Goal: Information Seeking & Learning: Learn about a topic

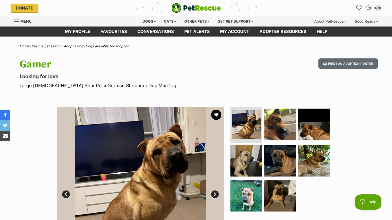
click at [157, 173] on img at bounding box center [140, 190] width 167 height 167
click at [284, 131] on img at bounding box center [279, 124] width 33 height 33
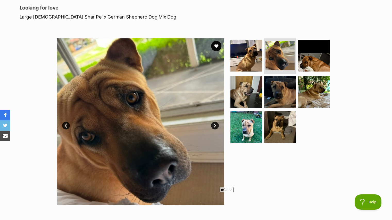
scroll to position [58, 0]
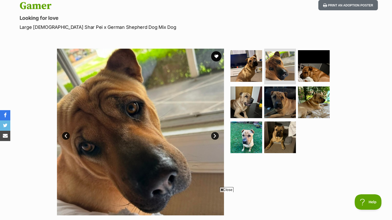
click at [215, 136] on link "Next" at bounding box center [215, 136] width 8 height 8
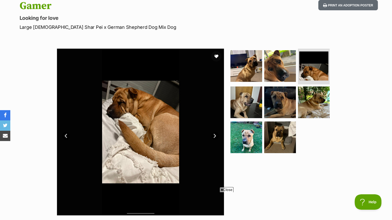
click at [215, 136] on link "Next" at bounding box center [215, 136] width 8 height 8
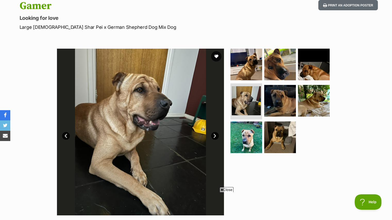
click at [215, 136] on link "Next" at bounding box center [215, 136] width 8 height 8
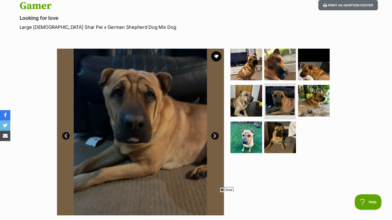
click at [215, 136] on link "Next" at bounding box center [215, 136] width 8 height 8
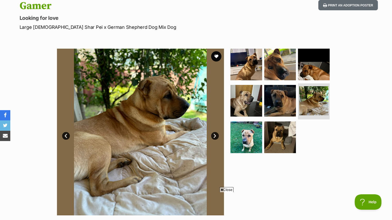
click at [215, 136] on link "Next" at bounding box center [215, 136] width 8 height 8
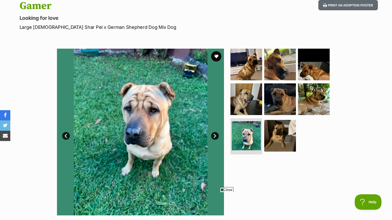
click at [215, 136] on link "Next" at bounding box center [215, 136] width 8 height 8
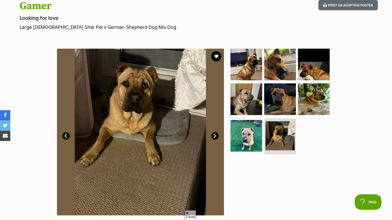
click at [221, 191] on img at bounding box center [140, 132] width 167 height 167
click at [222, 189] on icon at bounding box center [222, 189] width 3 height 3
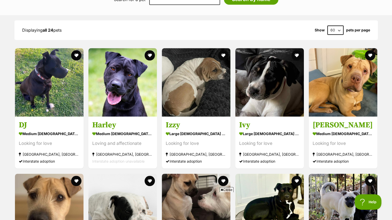
scroll to position [434, 0]
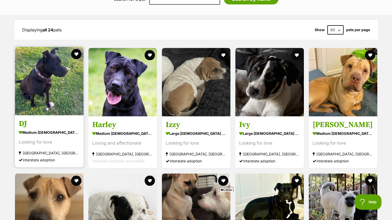
click at [51, 90] on img at bounding box center [49, 81] width 69 height 69
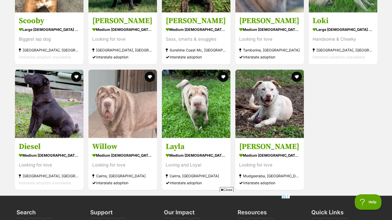
scroll to position [916, 0]
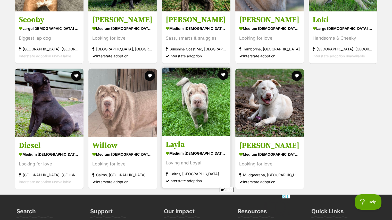
click at [187, 107] on img at bounding box center [196, 101] width 69 height 69
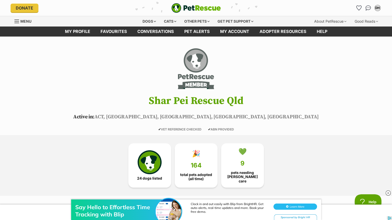
scroll to position [0, 0]
click at [150, 20] on div "Dogs" at bounding box center [149, 21] width 21 height 10
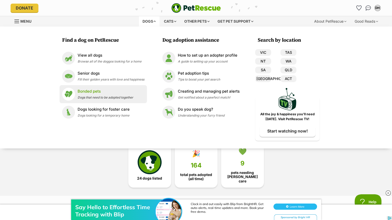
click at [86, 90] on p "Bonded pets" at bounding box center [106, 92] width 56 height 6
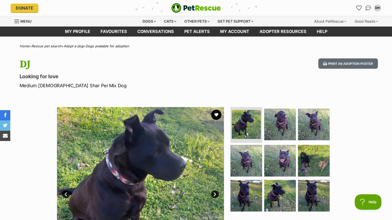
click at [155, 161] on img at bounding box center [140, 190] width 167 height 167
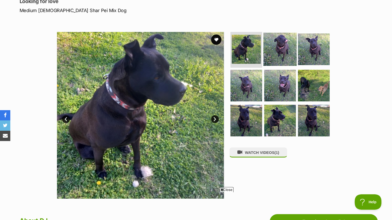
click at [284, 47] on img at bounding box center [279, 48] width 33 height 33
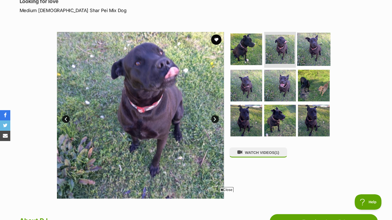
click at [304, 48] on img at bounding box center [313, 48] width 33 height 33
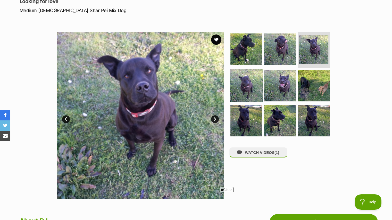
click at [244, 88] on img at bounding box center [246, 85] width 33 height 33
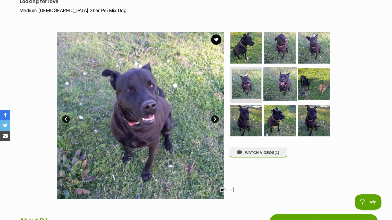
click at [275, 85] on img at bounding box center [279, 83] width 33 height 33
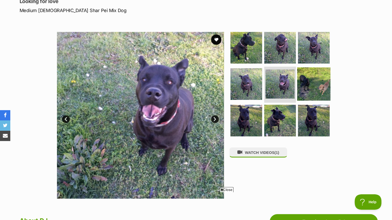
click at [311, 85] on img at bounding box center [313, 83] width 33 height 33
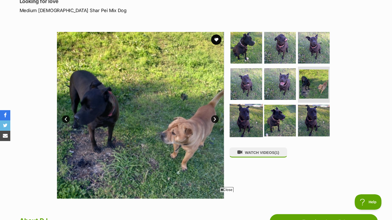
click at [246, 118] on img at bounding box center [246, 120] width 33 height 33
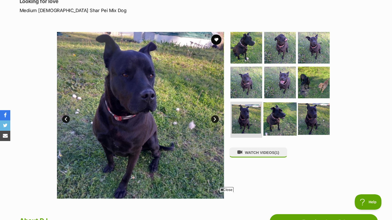
click at [280, 122] on img at bounding box center [279, 119] width 33 height 33
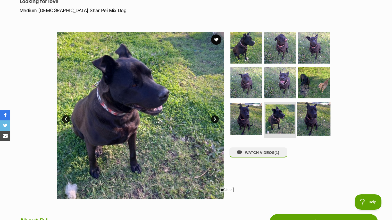
click at [314, 122] on img at bounding box center [313, 119] width 33 height 33
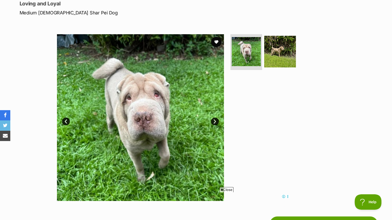
scroll to position [74, 0]
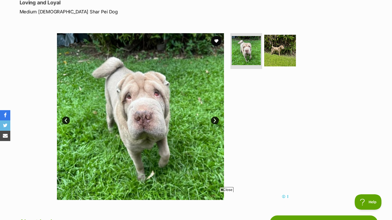
click at [214, 119] on link "Next" at bounding box center [215, 121] width 8 height 8
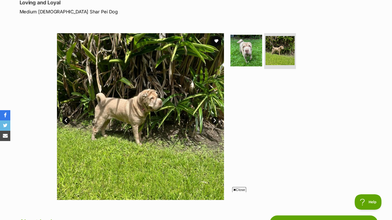
click at [240, 189] on span "Close" at bounding box center [239, 189] width 14 height 5
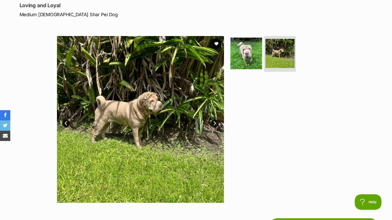
scroll to position [71, 0]
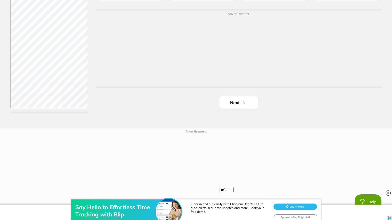
scroll to position [962, 0]
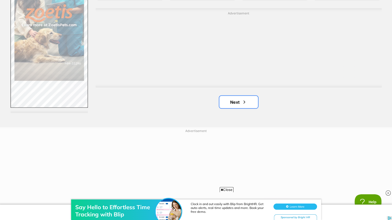
click at [239, 104] on link "Next" at bounding box center [238, 102] width 39 height 12
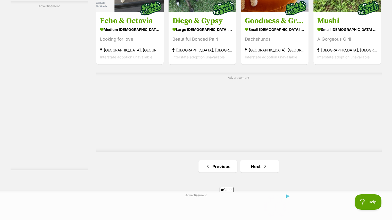
scroll to position [898, 0]
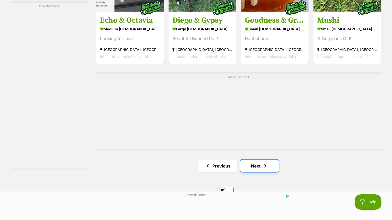
click at [254, 167] on link "Next" at bounding box center [259, 166] width 39 height 12
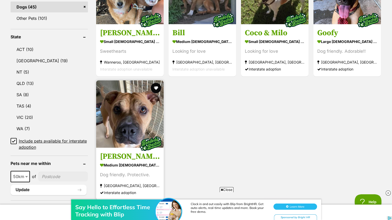
click at [131, 113] on img at bounding box center [129, 113] width 67 height 67
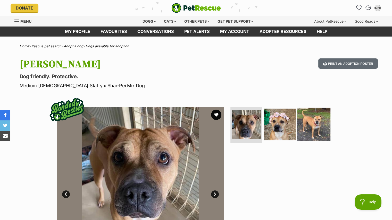
click at [309, 124] on img at bounding box center [313, 124] width 33 height 33
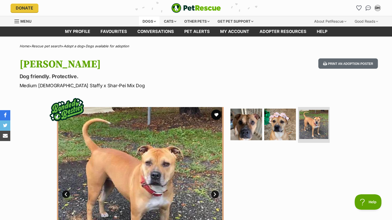
click at [151, 21] on div "Dogs" at bounding box center [149, 21] width 21 height 10
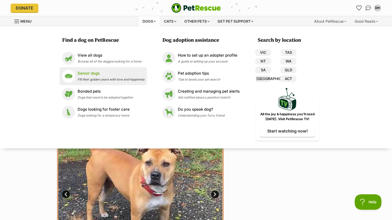
click at [90, 77] on div "Senior dogs Fill their golden years with love and happiness" at bounding box center [111, 76] width 67 height 11
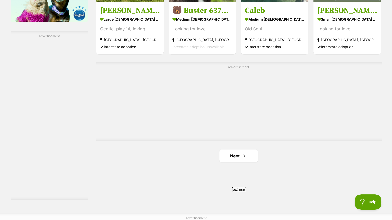
scroll to position [881, 0]
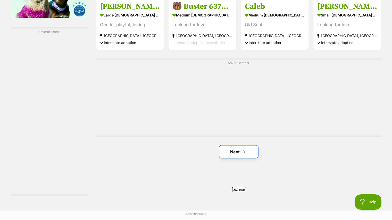
click at [238, 151] on link "Next" at bounding box center [238, 152] width 39 height 12
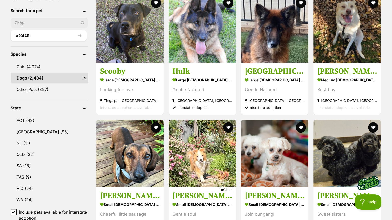
scroll to position [226, 0]
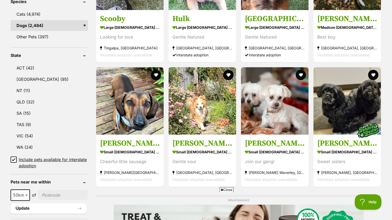
click at [228, 189] on span "Close" at bounding box center [226, 189] width 14 height 5
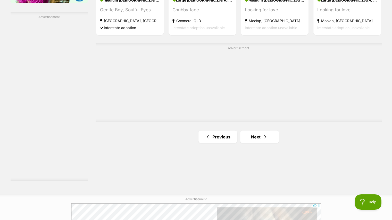
scroll to position [896, 0]
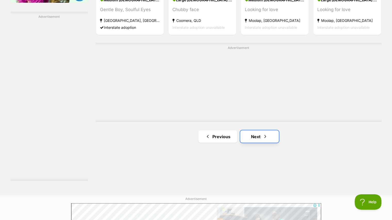
click at [257, 135] on link "Next" at bounding box center [259, 136] width 39 height 12
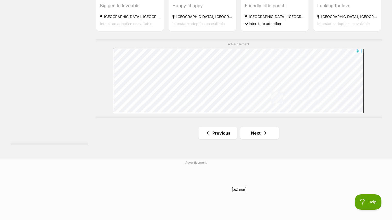
scroll to position [938, 0]
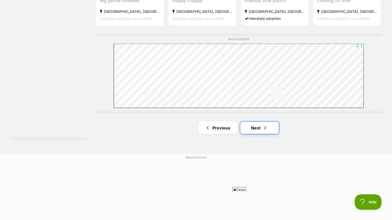
click at [257, 129] on link "Next" at bounding box center [259, 128] width 39 height 12
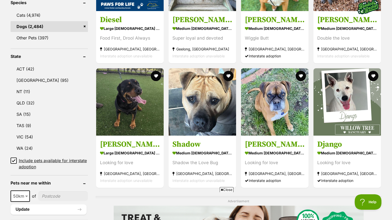
scroll to position [241, 0]
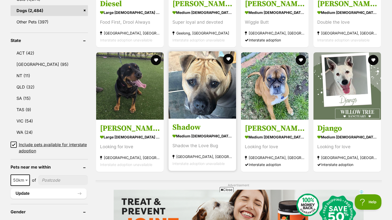
click at [207, 101] on img at bounding box center [201, 84] width 67 height 67
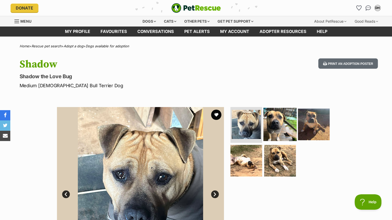
click at [277, 129] on img at bounding box center [279, 124] width 33 height 33
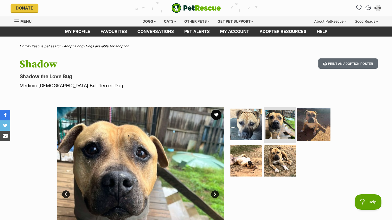
click at [306, 128] on img at bounding box center [313, 124] width 33 height 33
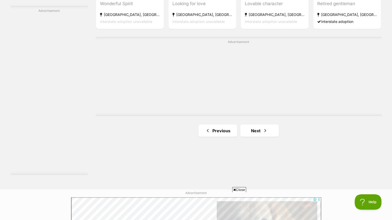
scroll to position [905, 0]
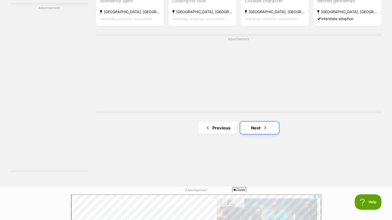
click at [250, 129] on link "Next" at bounding box center [259, 128] width 39 height 12
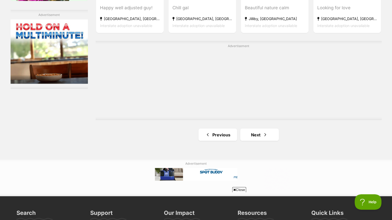
scroll to position [898, 0]
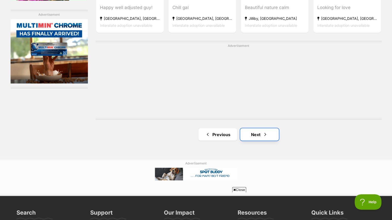
click at [248, 133] on link "Next" at bounding box center [259, 134] width 39 height 12
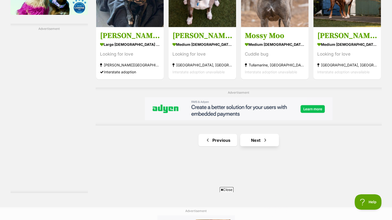
scroll to position [884, 0]
click at [247, 136] on link "Next" at bounding box center [259, 140] width 39 height 12
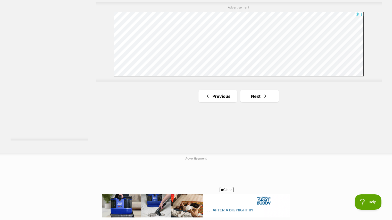
scroll to position [937, 0]
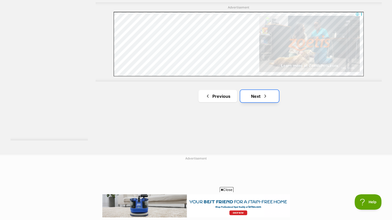
click at [250, 95] on link "Next" at bounding box center [259, 96] width 39 height 12
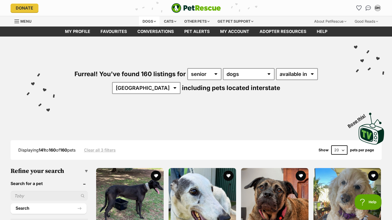
click at [151, 21] on div "Dogs" at bounding box center [149, 21] width 21 height 10
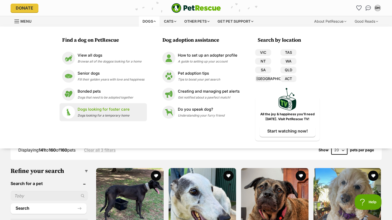
click at [107, 111] on p "Dogs looking for foster care" at bounding box center [104, 110] width 52 height 6
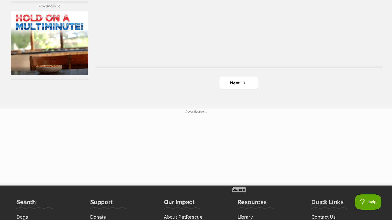
scroll to position [951, 0]
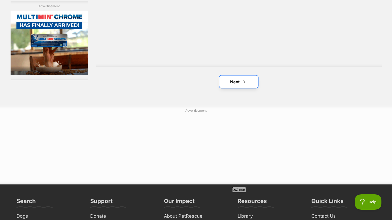
click at [233, 81] on link "Next" at bounding box center [238, 81] width 39 height 12
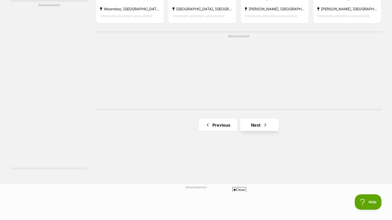
scroll to position [908, 0]
click at [252, 125] on link "Next" at bounding box center [259, 124] width 39 height 12
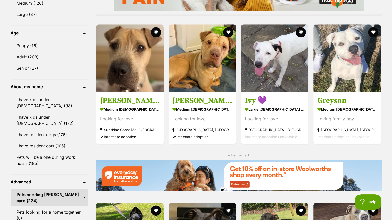
scroll to position [517, 0]
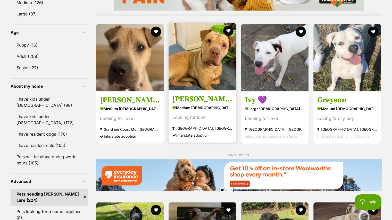
click at [214, 78] on img at bounding box center [201, 56] width 67 height 67
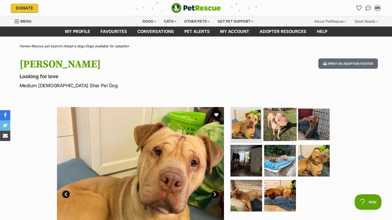
click at [274, 121] on img at bounding box center [279, 124] width 33 height 33
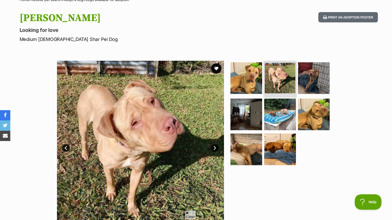
scroll to position [47, 0]
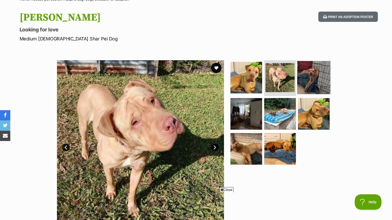
click at [313, 74] on img at bounding box center [313, 77] width 33 height 33
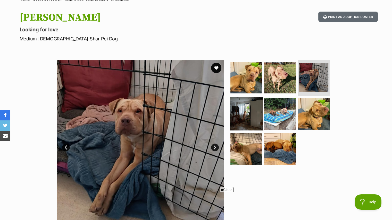
click at [253, 108] on img at bounding box center [246, 113] width 33 height 33
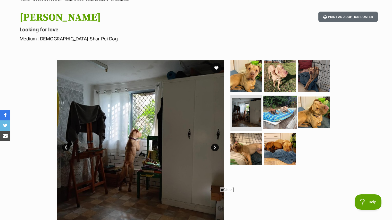
click at [285, 113] on img at bounding box center [279, 112] width 33 height 33
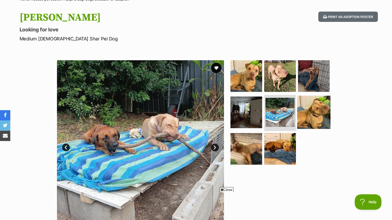
click at [311, 114] on img at bounding box center [313, 112] width 33 height 33
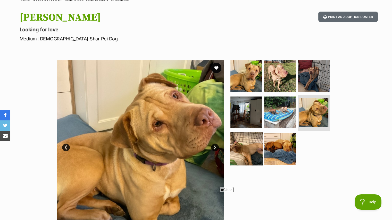
click at [243, 143] on img at bounding box center [246, 148] width 33 height 33
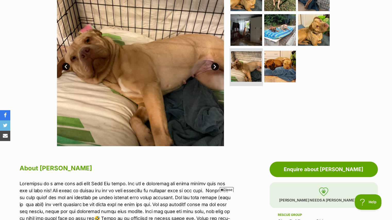
scroll to position [129, 0]
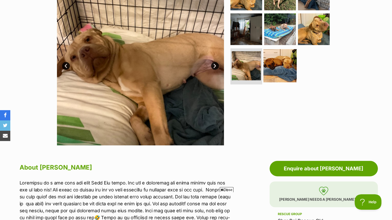
click at [277, 70] on img at bounding box center [279, 65] width 33 height 33
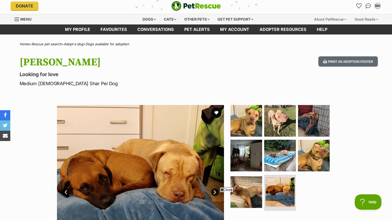
scroll to position [0, 0]
